Goal: Task Accomplishment & Management: Manage account settings

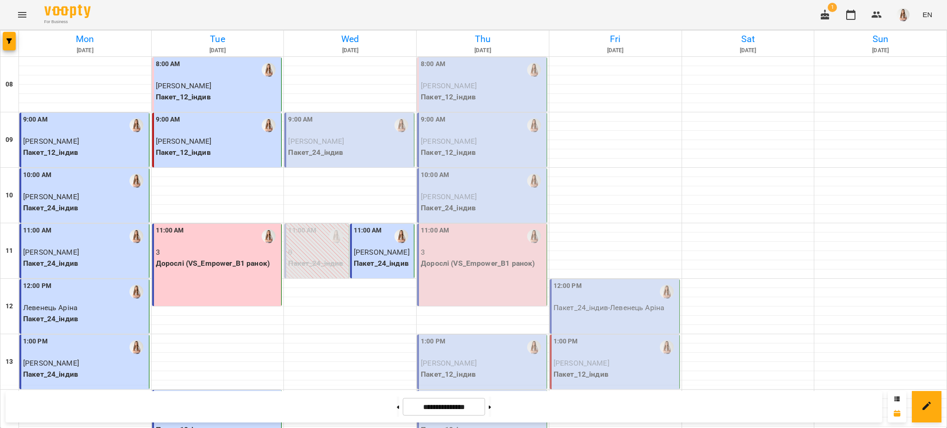
click at [458, 96] on p "Пакет_12_індив" at bounding box center [483, 97] width 124 height 11
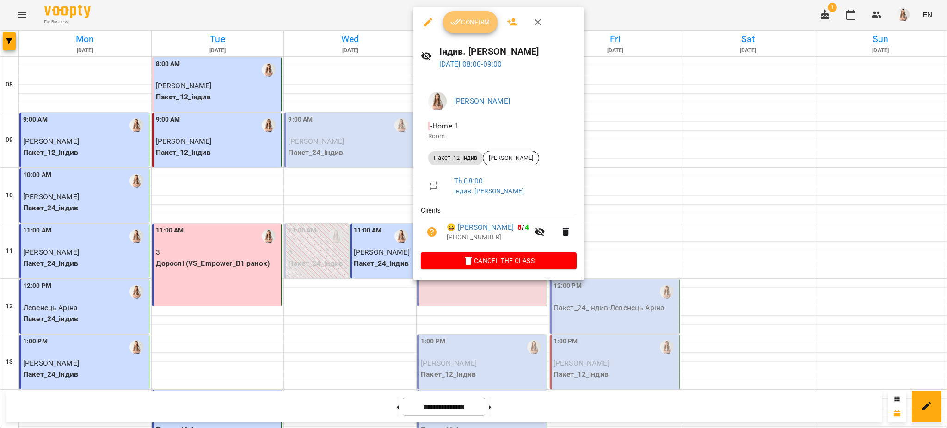
click at [458, 17] on icon "button" at bounding box center [455, 22] width 11 height 11
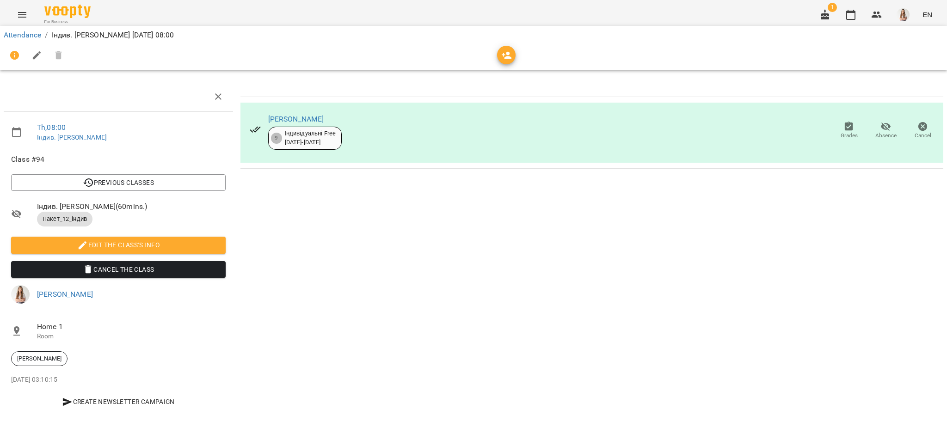
click at [40, 55] on icon "button" at bounding box center [36, 55] width 11 height 11
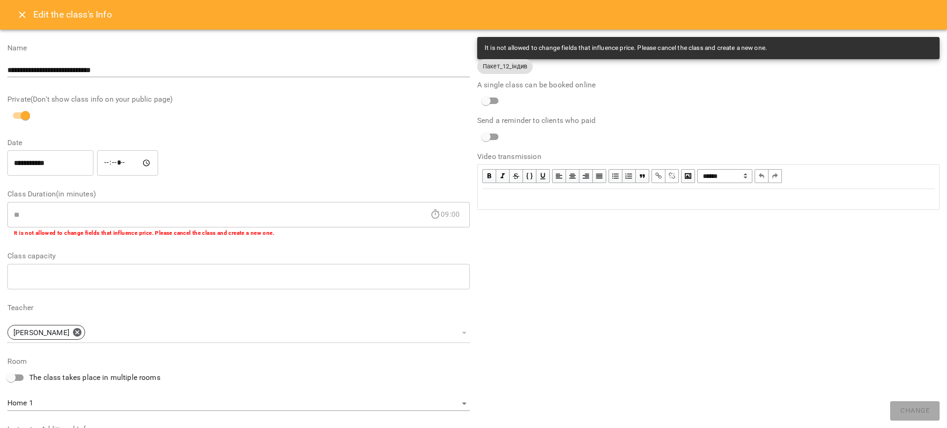
click at [634, 202] on div "Edit text" at bounding box center [708, 199] width 452 height 11
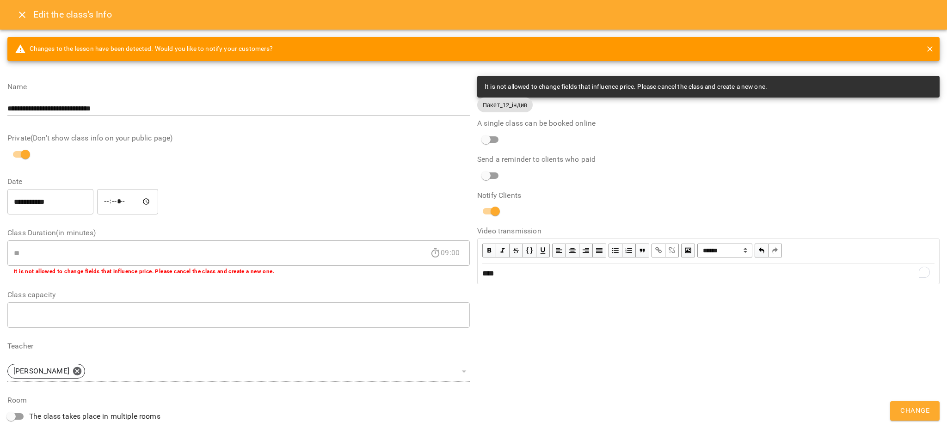
click at [905, 412] on span "Change" at bounding box center [914, 411] width 29 height 12
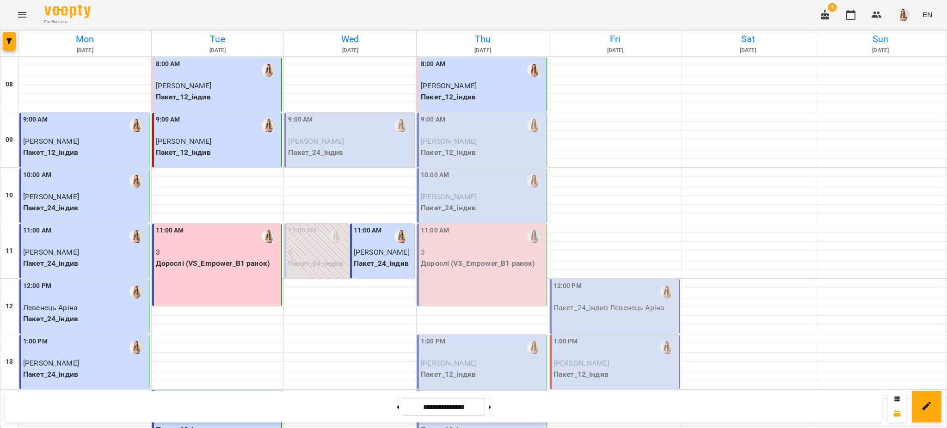
scroll to position [21, 0]
click at [464, 147] on p "Пакет_12_індив" at bounding box center [483, 152] width 124 height 11
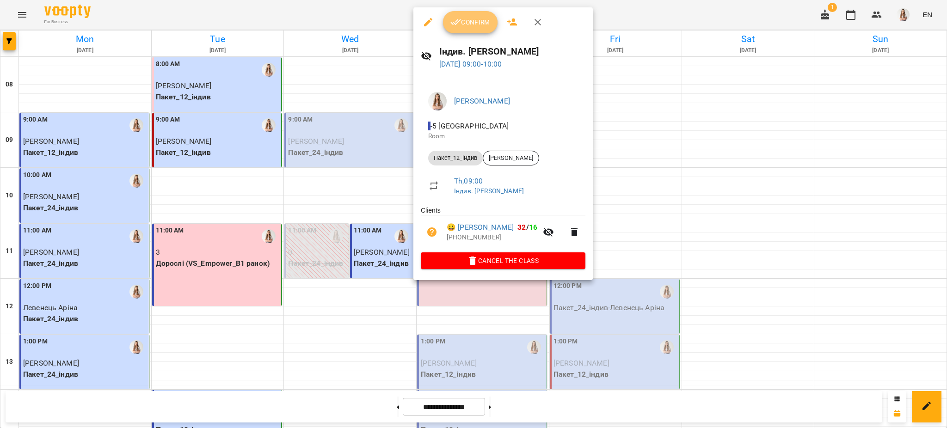
click at [464, 20] on span "Confirm" at bounding box center [470, 22] width 40 height 11
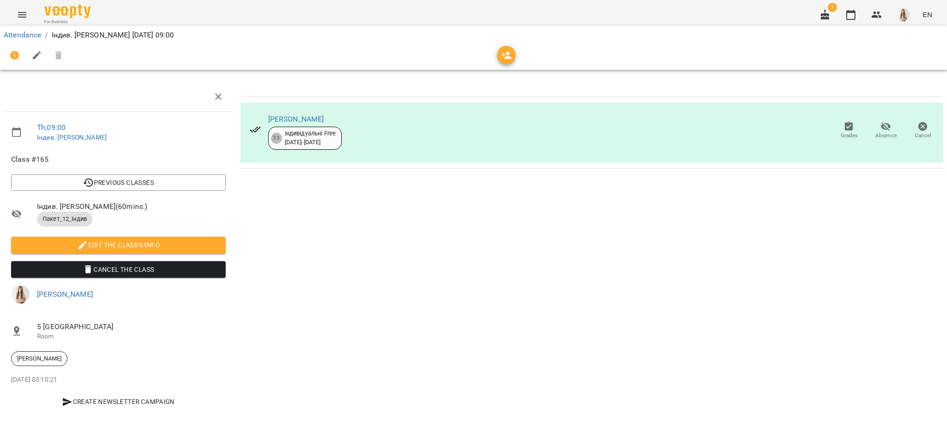
click at [39, 61] on button "button" at bounding box center [37, 55] width 22 height 22
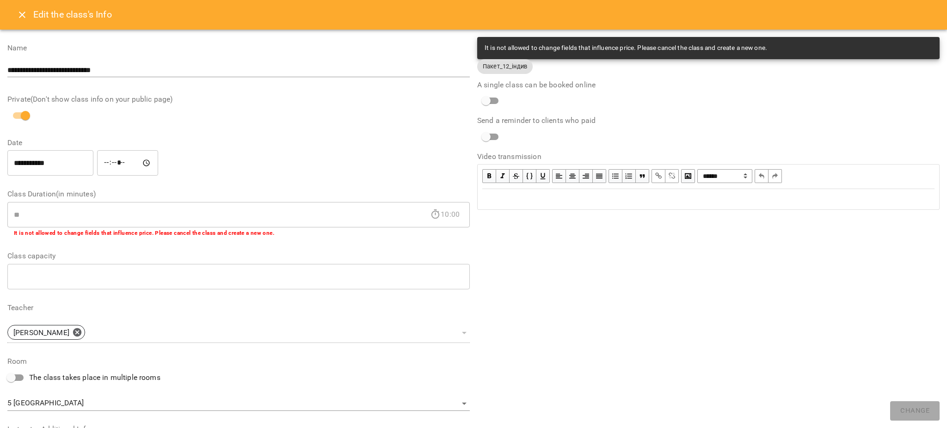
click at [513, 191] on div "Edit text" at bounding box center [708, 199] width 460 height 19
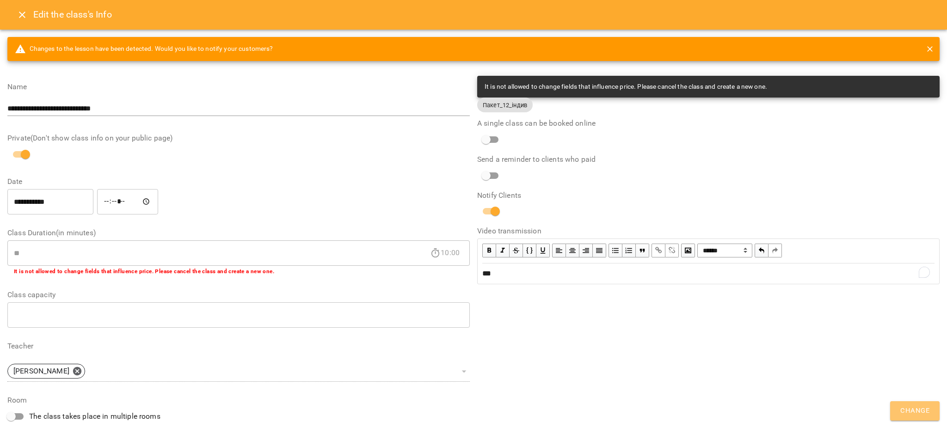
click at [906, 405] on span "Change" at bounding box center [914, 411] width 29 height 12
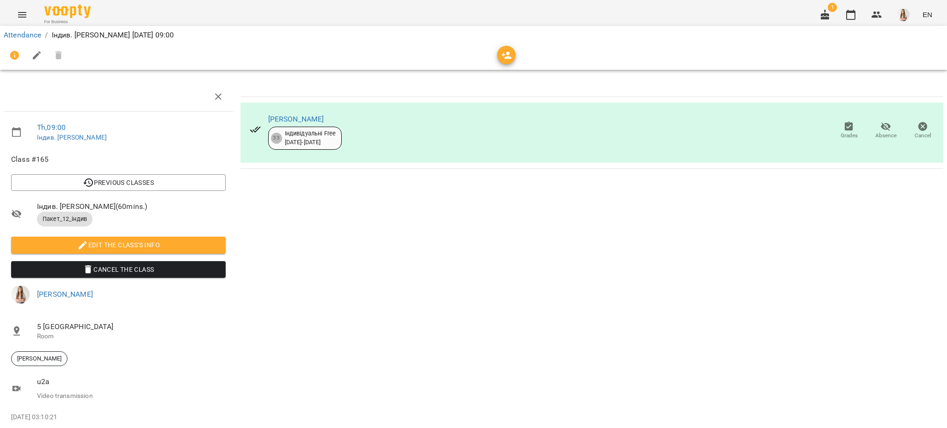
click at [19, 19] on icon "Menu" at bounding box center [22, 14] width 11 height 11
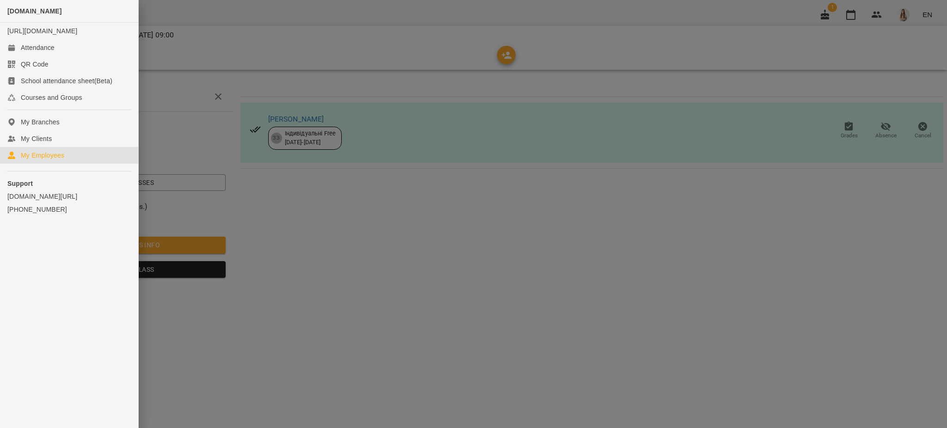
click at [24, 164] on link "My Employees" at bounding box center [69, 155] width 138 height 17
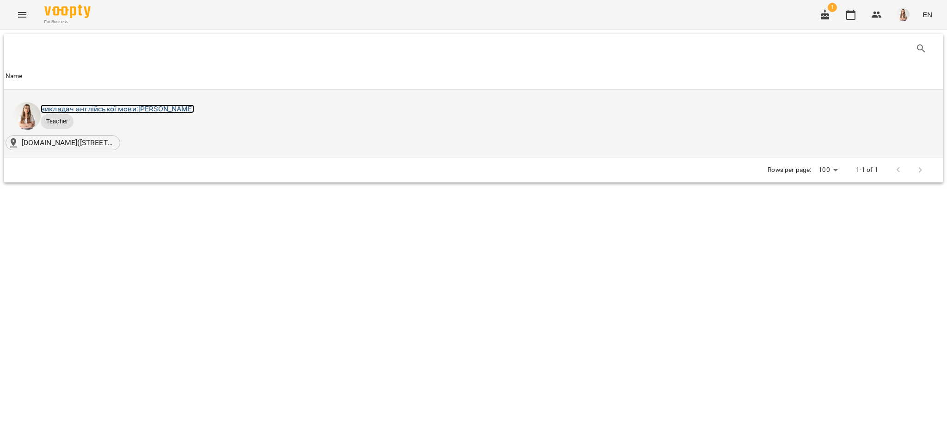
click at [93, 110] on link "викладач англійської мови: Михно Віта Олександрівна" at bounding box center [117, 108] width 153 height 9
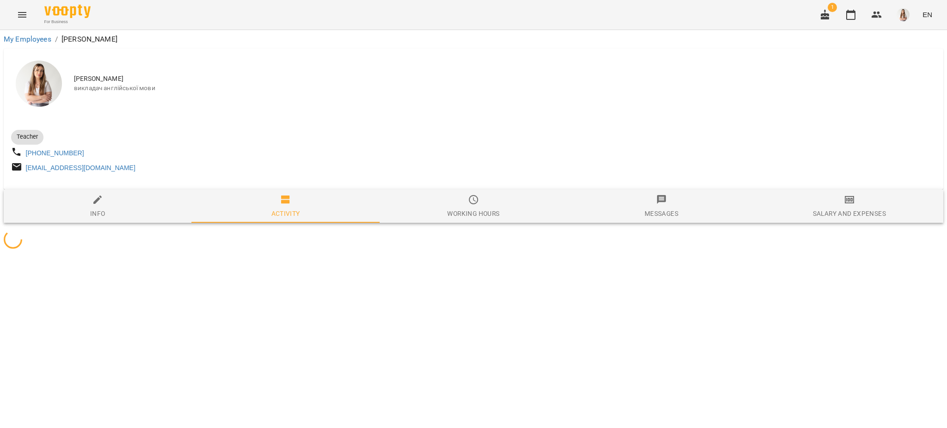
click at [827, 196] on button "Salary and Expenses" at bounding box center [849, 206] width 188 height 33
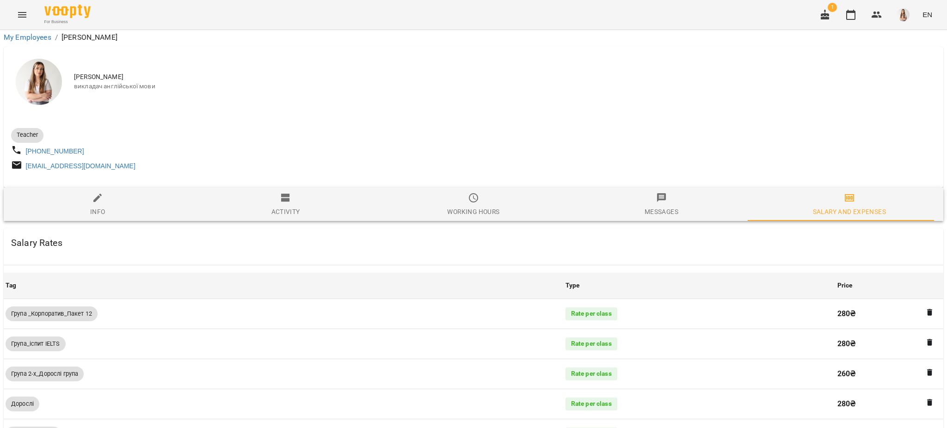
scroll to position [664, 0]
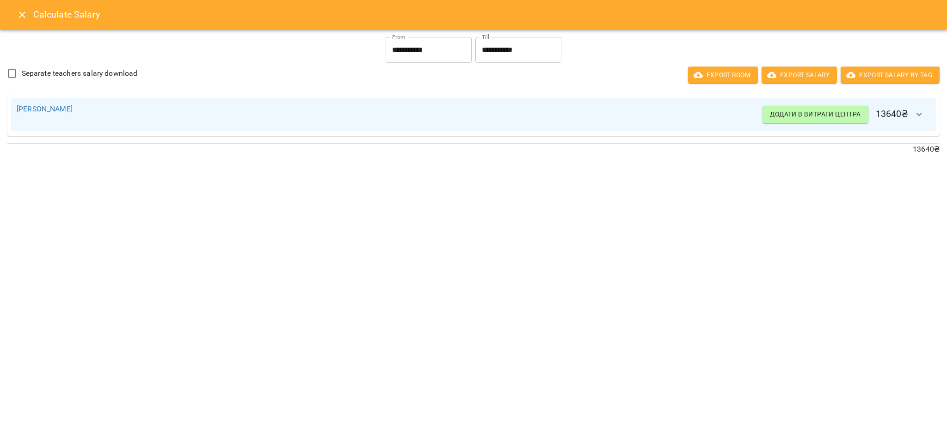
click at [172, 236] on div "**********" at bounding box center [473, 214] width 947 height 428
click at [21, 19] on icon "Close" at bounding box center [22, 14] width 11 height 11
click at [21, 19] on icon "Menu" at bounding box center [22, 14] width 11 height 11
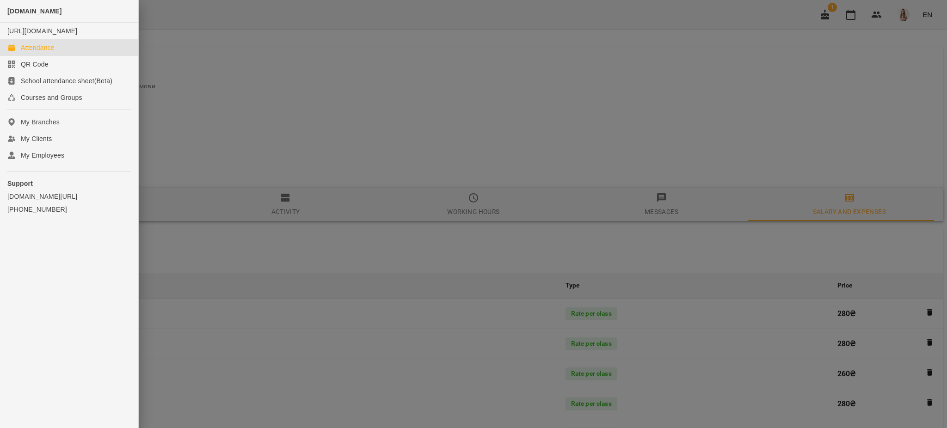
click at [31, 52] on div "Attendance" at bounding box center [38, 47] width 34 height 9
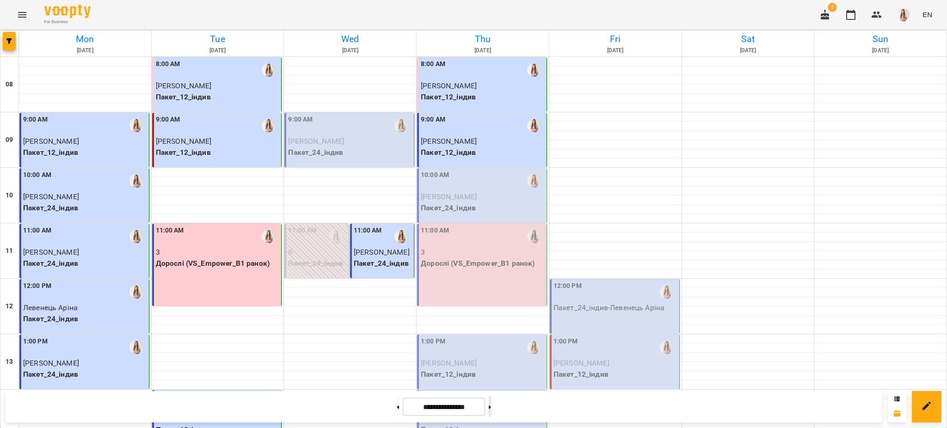
click at [491, 413] on button at bounding box center [490, 407] width 2 height 20
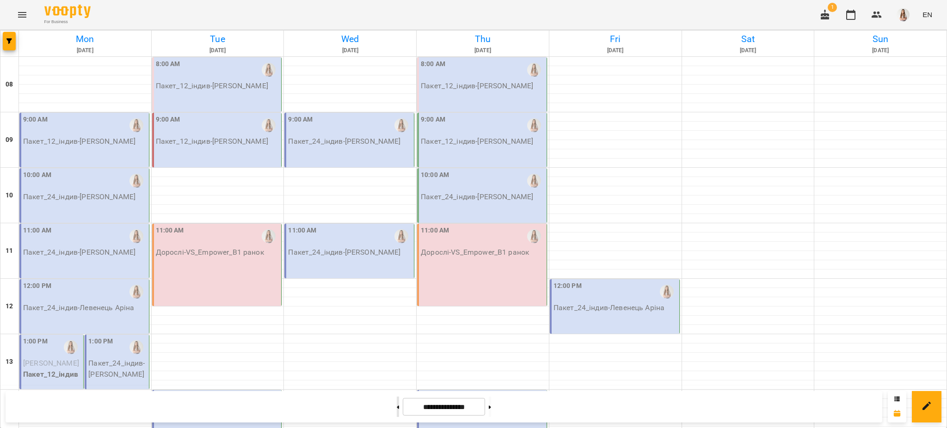
click at [397, 405] on icon at bounding box center [398, 407] width 2 height 4
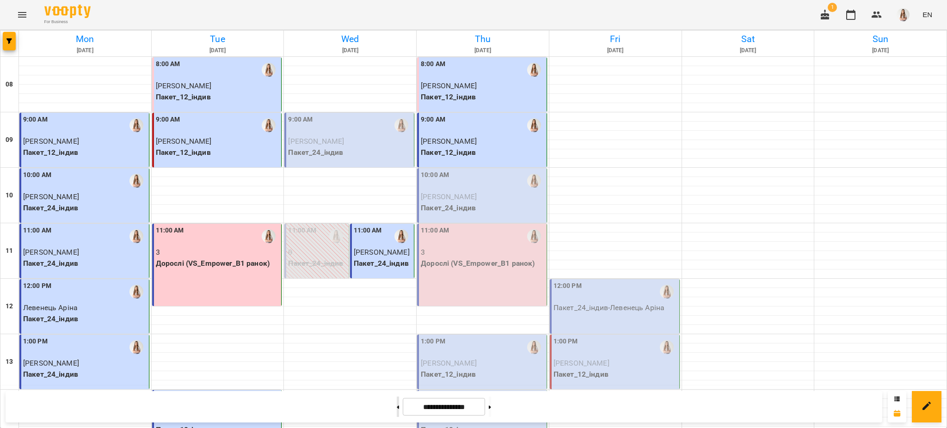
click at [397, 410] on button at bounding box center [398, 407] width 2 height 20
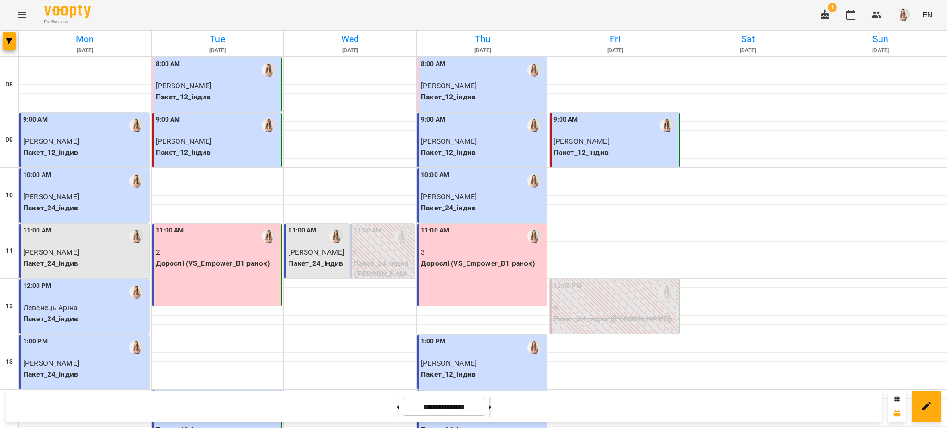
click at [491, 410] on button at bounding box center [490, 407] width 2 height 20
type input "**********"
